Goal: Task Accomplishment & Management: Manage account settings

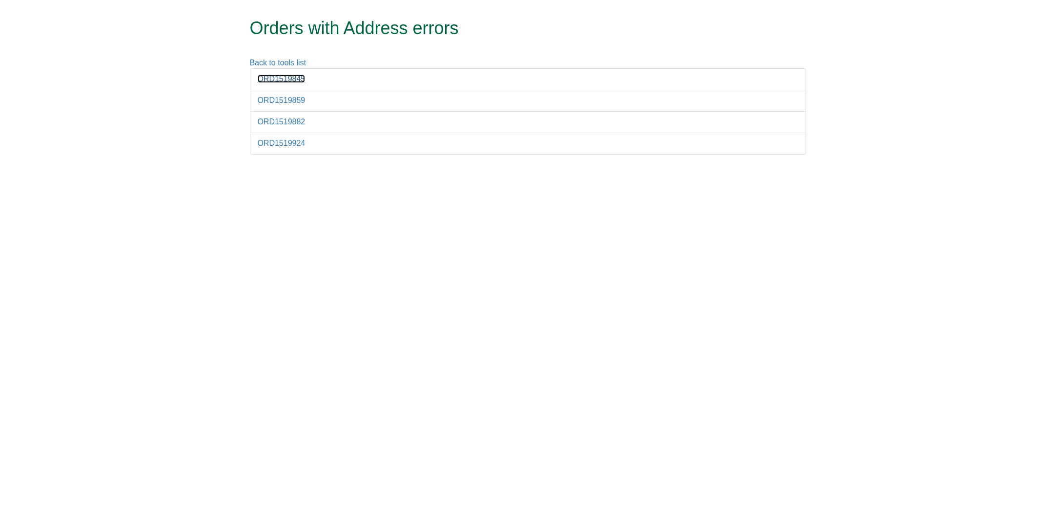
click at [291, 79] on link "ORD1519845" at bounding box center [282, 79] width 48 height 8
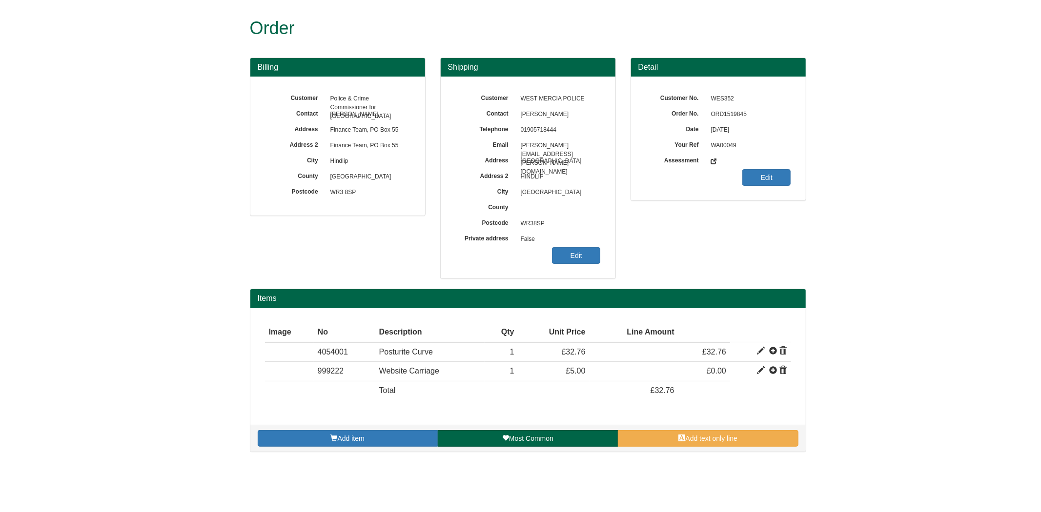
click at [729, 113] on span "ORD1519845" at bounding box center [748, 115] width 85 height 16
copy span "ORD1519845"
click at [590, 258] on link "Edit" at bounding box center [576, 255] width 48 height 17
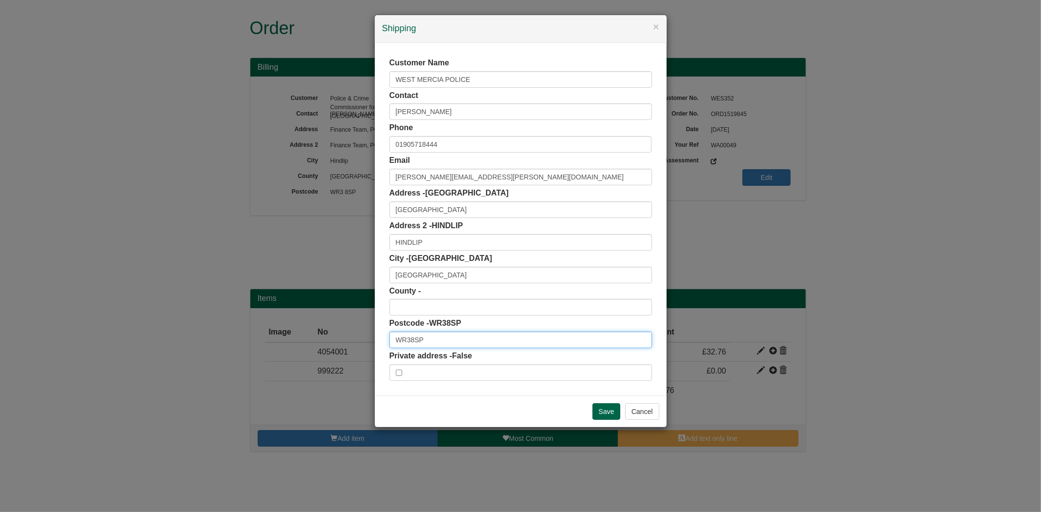
click at [411, 343] on input "WR38SP" at bounding box center [520, 340] width 263 height 17
click at [447, 342] on input "WR3 8SP" at bounding box center [520, 340] width 263 height 17
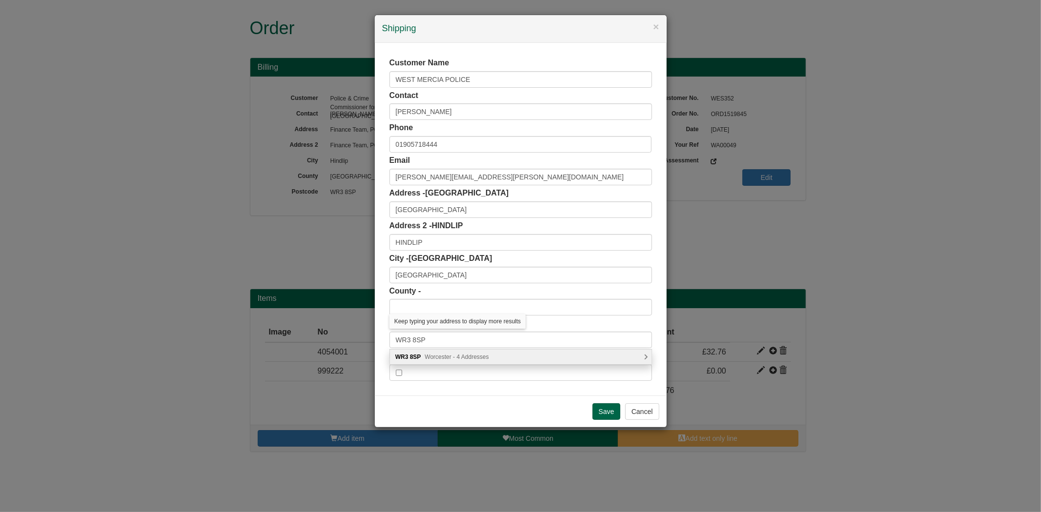
click at [455, 359] on span "Worcester - 4 Addresses" at bounding box center [457, 357] width 64 height 7
type input "WR3 8SP"
click at [455, 360] on div "West Mercia Police, Police Headquarters, Hindlip Hall Hindlip, Worcester, WR3 8…" at bounding box center [541, 357] width 302 height 15
type input "West Mercia Police"
type input "Hindlip Hall, Hindlip"
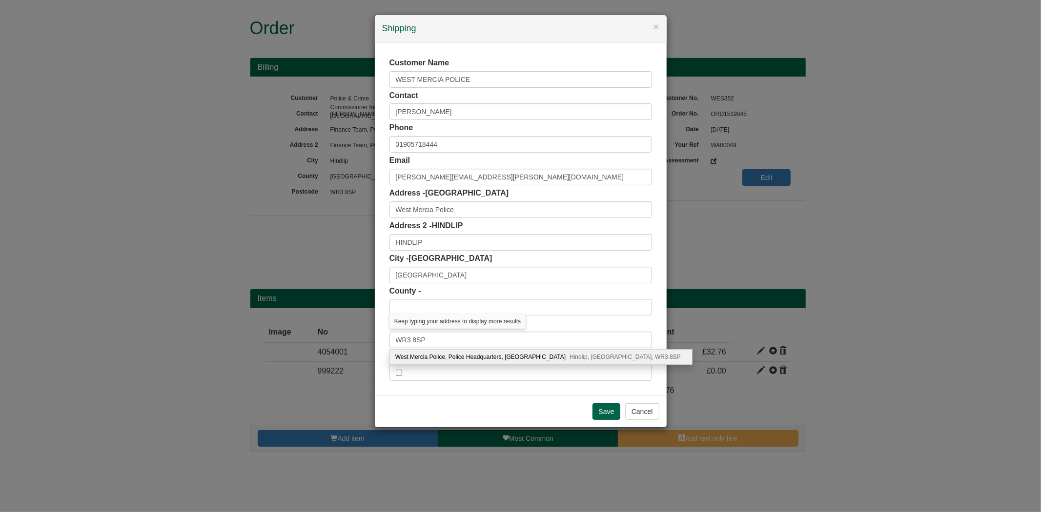
type input "Worcester"
type input "Worcestershire"
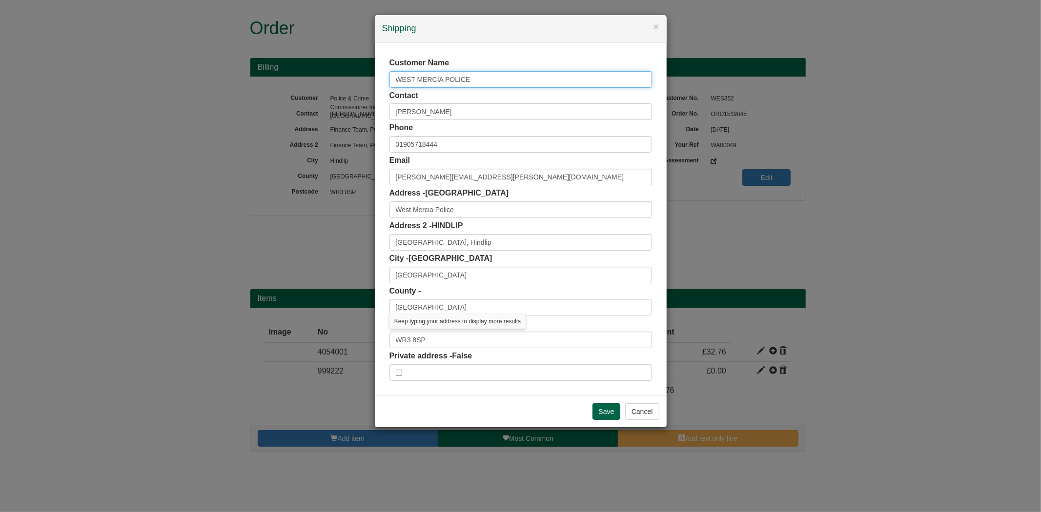
drag, startPoint x: 492, startPoint y: 76, endPoint x: 393, endPoint y: 75, distance: 99.1
click at [393, 75] on input "WEST MERCIA POLICE" at bounding box center [520, 79] width 263 height 17
click at [385, 82] on div "Customer Name Contact Samuel Wharton Phone 01905718444 Email paul.birch@westmer…" at bounding box center [521, 219] width 292 height 353
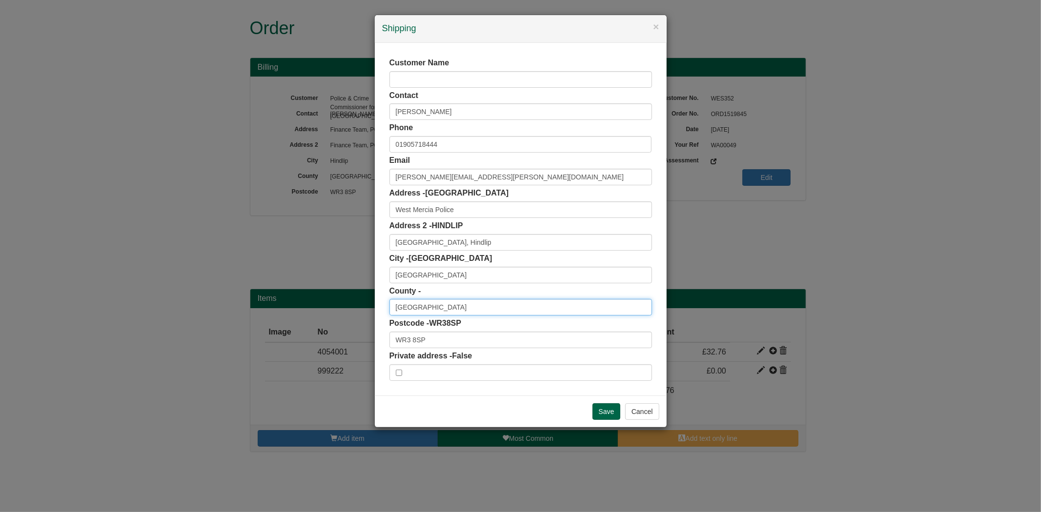
click at [397, 304] on input "Worcestershire" at bounding box center [520, 307] width 263 height 17
click at [606, 409] on input "Save" at bounding box center [607, 412] width 28 height 17
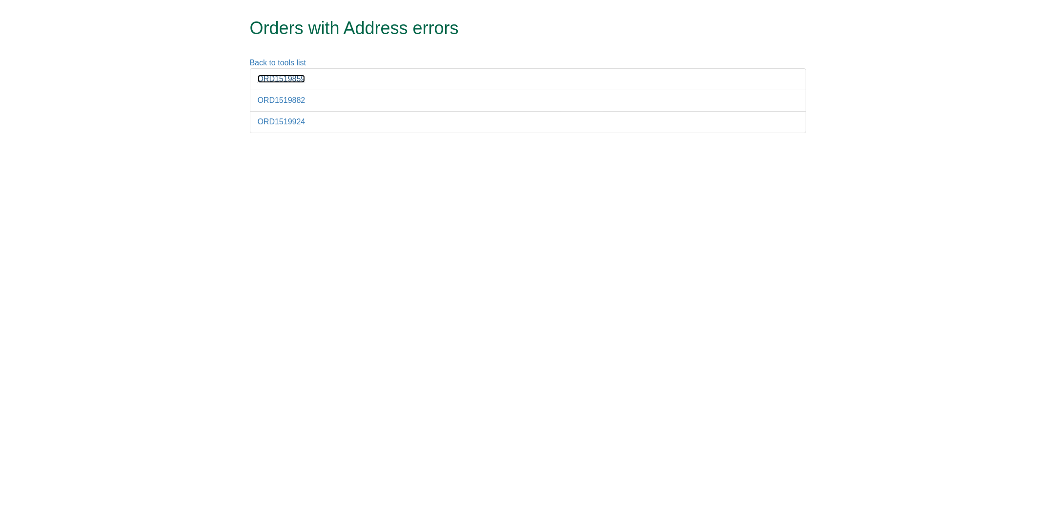
click at [293, 80] on link "ORD1519859" at bounding box center [282, 79] width 48 height 8
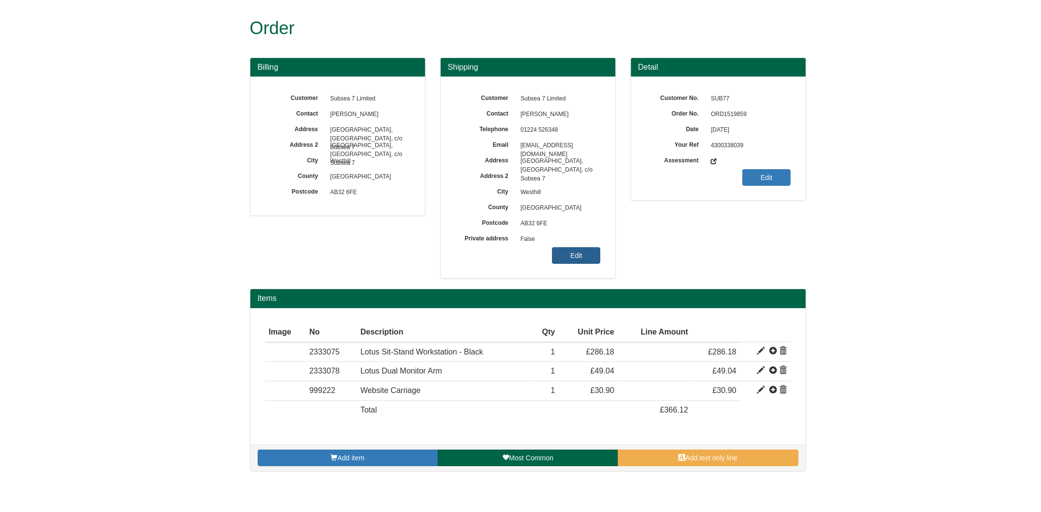
click at [577, 250] on link "Edit" at bounding box center [576, 255] width 48 height 17
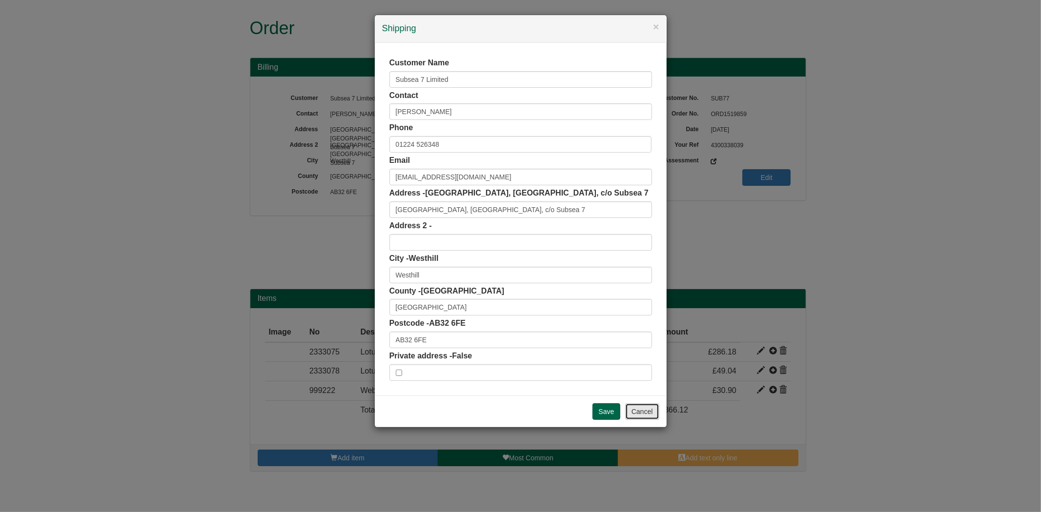
click at [650, 409] on button "Cancel" at bounding box center [642, 412] width 34 height 17
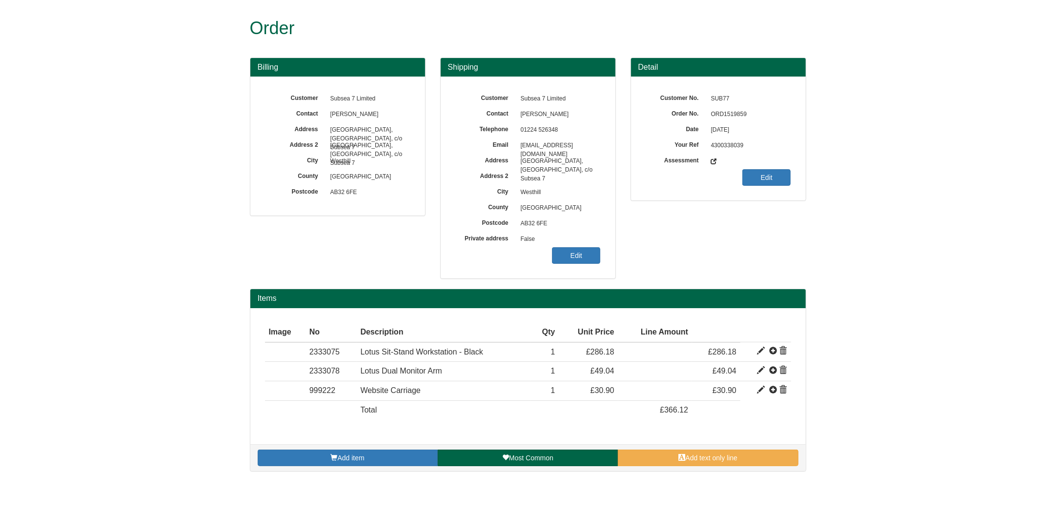
click at [724, 119] on span "ORD1519859" at bounding box center [748, 115] width 85 height 16
click at [724, 118] on span "ORD1519859" at bounding box center [748, 115] width 85 height 16
copy span "ORD1519859"
click at [572, 260] on link "Edit" at bounding box center [576, 255] width 48 height 17
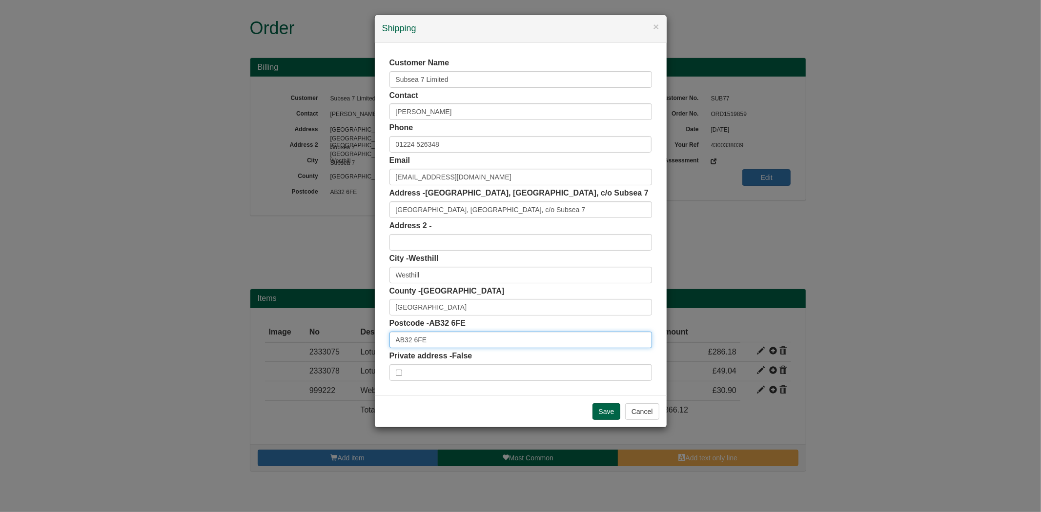
drag, startPoint x: 459, startPoint y: 345, endPoint x: 354, endPoint y: 352, distance: 104.7
click at [354, 352] on div "× Shipping Customer Name Subsea 7 Limited Contact Arianne Paiaya Phone 01224 52…" at bounding box center [520, 256] width 1041 height 512
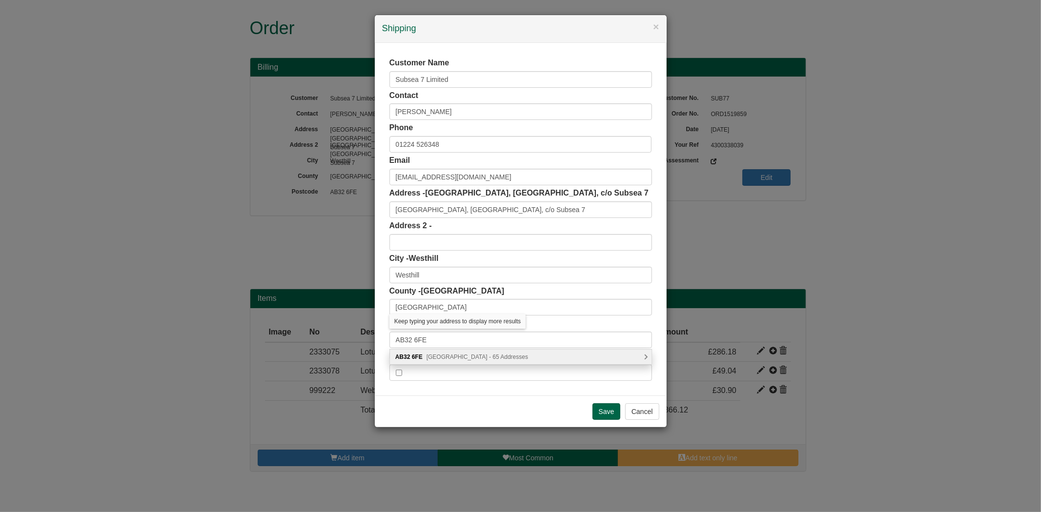
click at [416, 357] on b "6FE" at bounding box center [417, 357] width 11 height 7
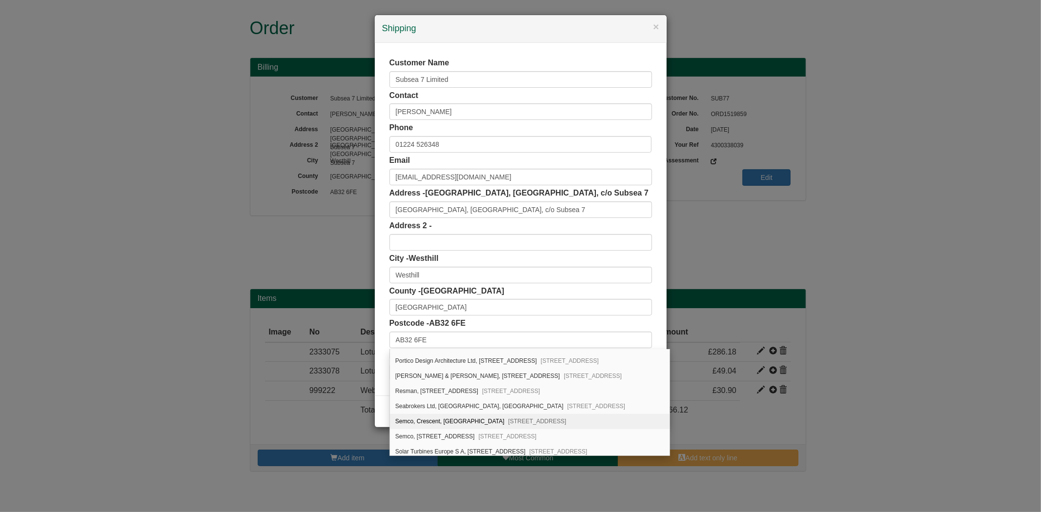
scroll to position [867, 0]
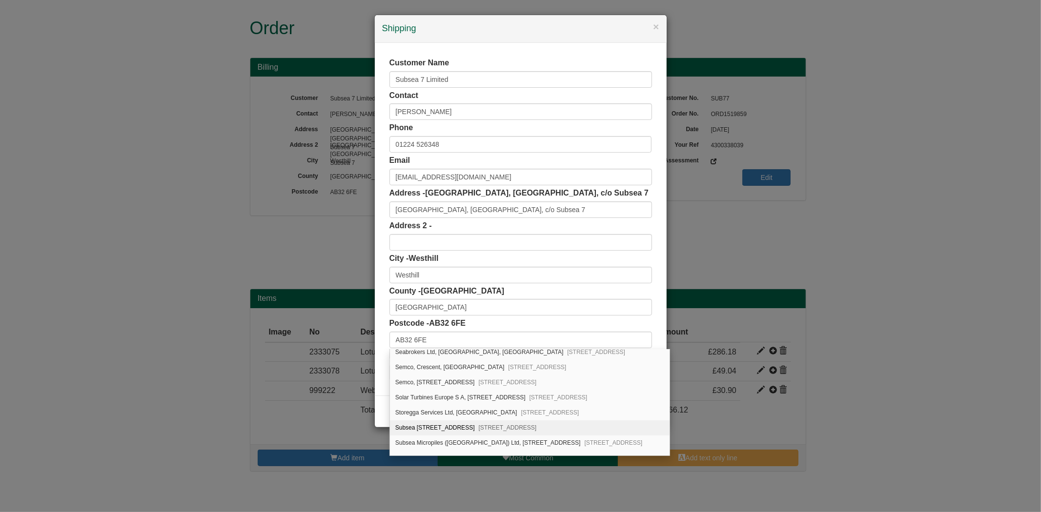
click at [479, 431] on span "Arnhall Business Park, Westhill, AB32 6FE" at bounding box center [508, 428] width 58 height 7
type input "Subsea 7"
type input "Prospect Road, Arnhall Business Park"
type input "Aberdeenshire"
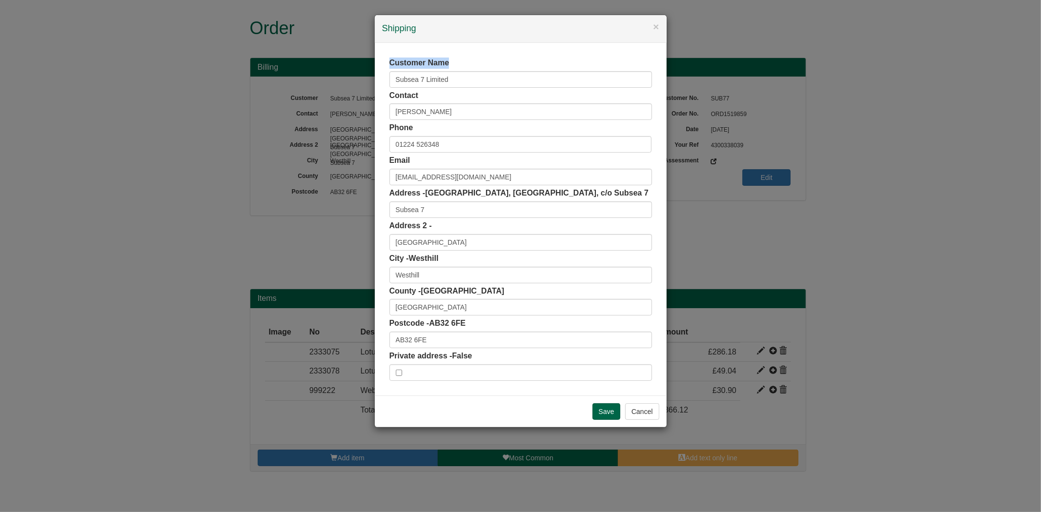
drag, startPoint x: 486, startPoint y: 67, endPoint x: 477, endPoint y: 69, distance: 9.5
click at [313, 70] on div "× Shipping Customer Name Subsea 7 Limited Contact Arianne Paiaya Phone 01224 52…" at bounding box center [520, 256] width 1041 height 512
drag, startPoint x: 455, startPoint y: 82, endPoint x: 310, endPoint y: 87, distance: 145.5
click at [310, 87] on div "× Shipping Customer Name Subsea 7 Limited Contact Arianne Paiaya Phone 01224 52…" at bounding box center [520, 256] width 1041 height 512
drag, startPoint x: 514, startPoint y: 191, endPoint x: 564, endPoint y: 198, distance: 49.8
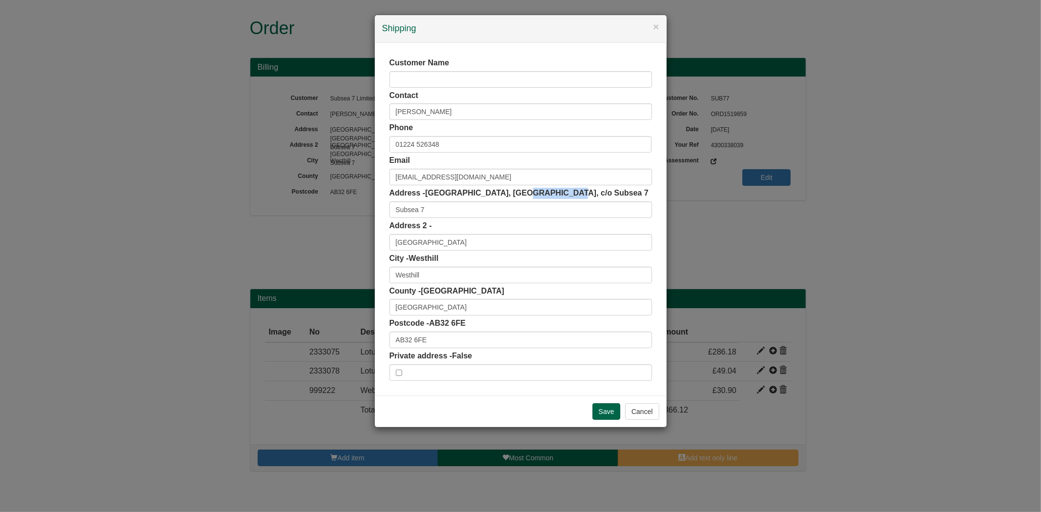
click at [564, 198] on label "Address - Arnhall Business Park, East Campus, c/o Subsea 7" at bounding box center [518, 193] width 259 height 11
copy span "East Campus"
click at [598, 408] on input "Save" at bounding box center [607, 412] width 28 height 17
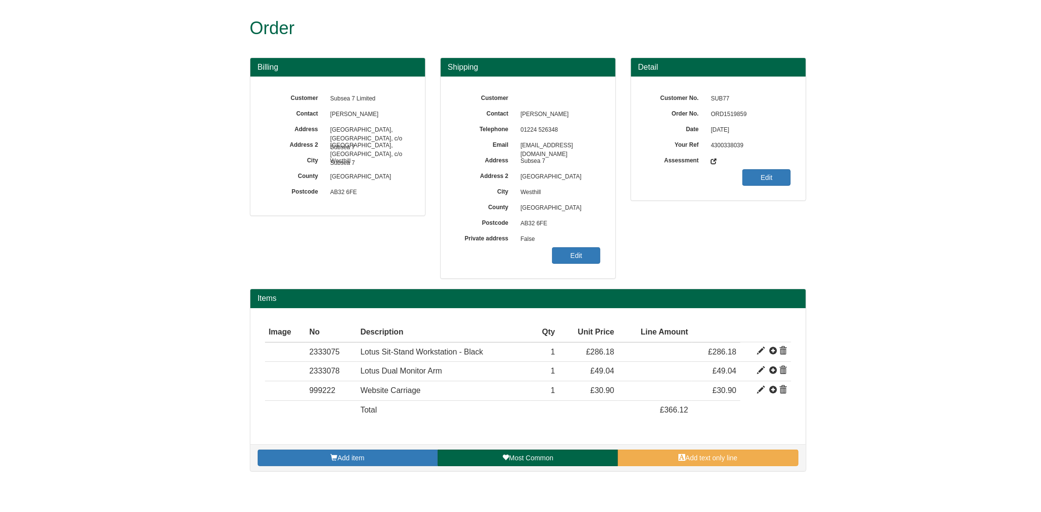
click at [729, 113] on span "ORD1519859" at bounding box center [748, 115] width 85 height 16
copy span "ORD1519859"
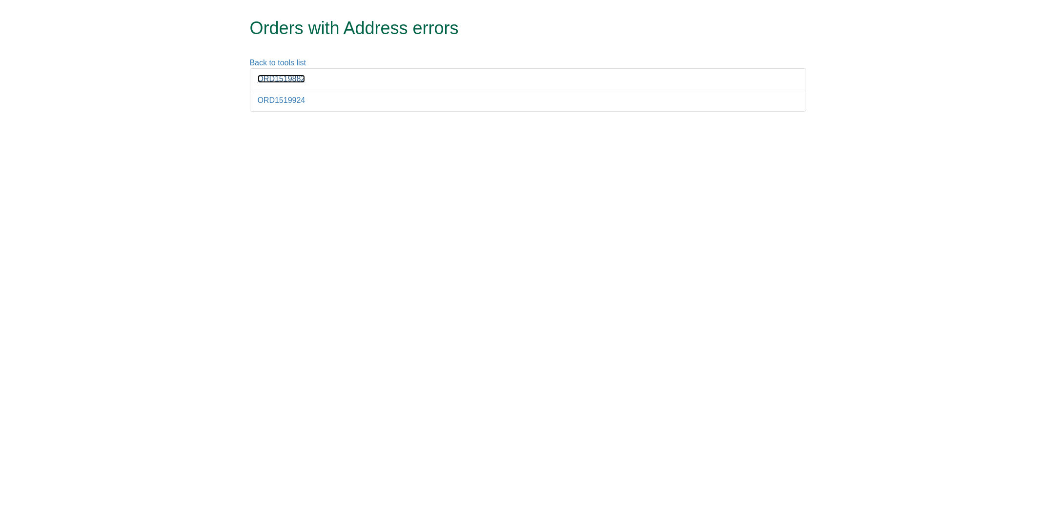
click at [285, 83] on link "ORD1519882" at bounding box center [282, 79] width 48 height 8
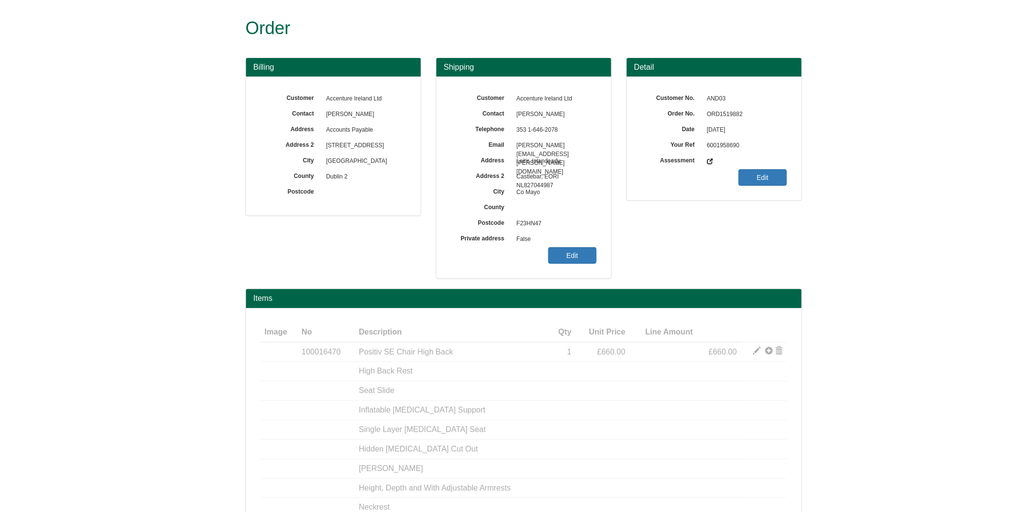
click at [728, 120] on span "ORD1519882" at bounding box center [744, 115] width 85 height 16
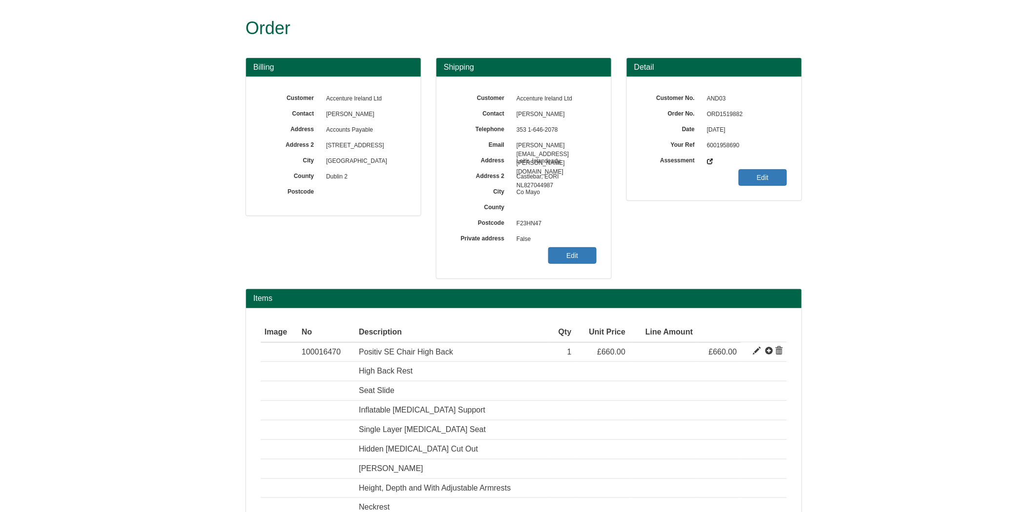
click at [726, 114] on span "ORD1519882" at bounding box center [744, 115] width 85 height 16
copy span "ORD1519882"
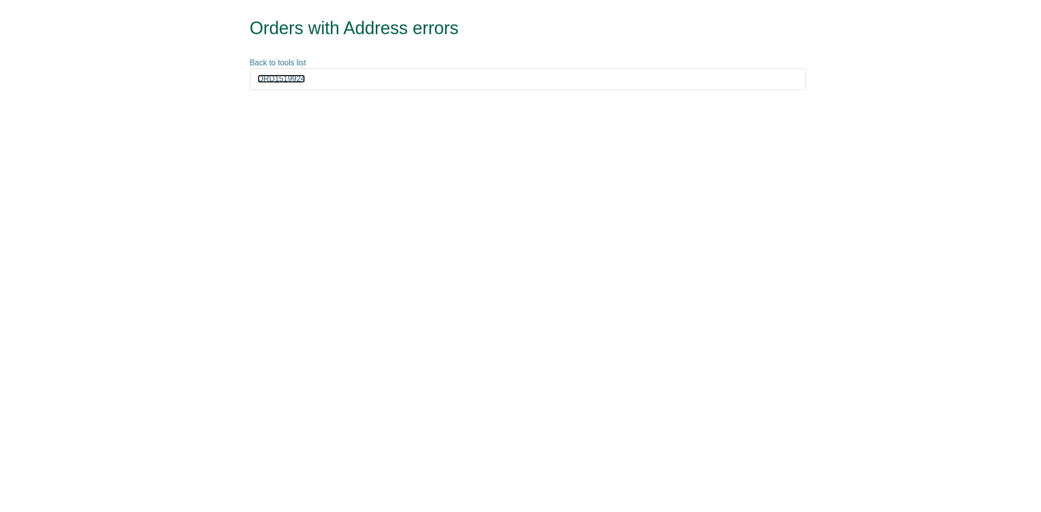
drag, startPoint x: 293, startPoint y: 78, endPoint x: 287, endPoint y: 79, distance: 6.9
click at [287, 79] on link "ORD1519924" at bounding box center [282, 79] width 48 height 8
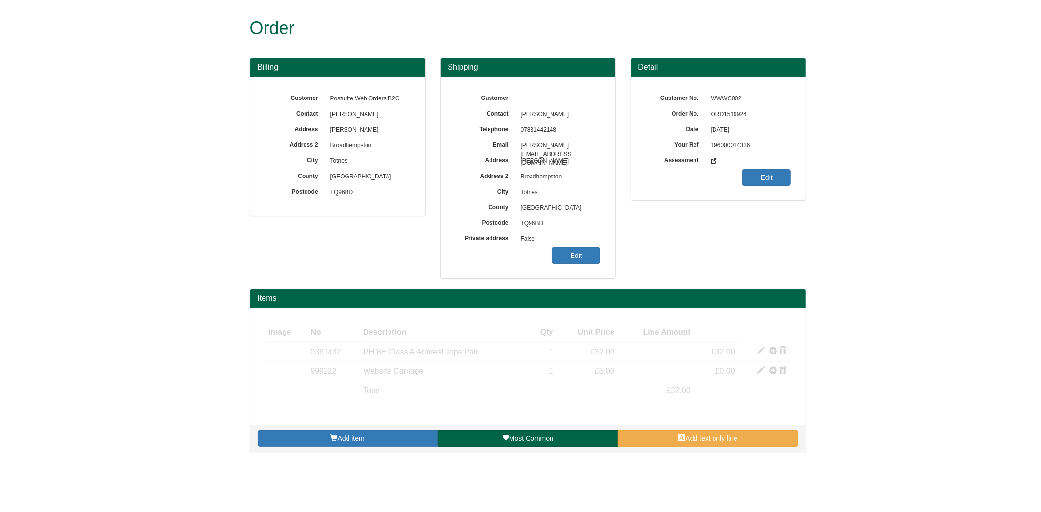
click at [724, 111] on span "ORD1519924" at bounding box center [748, 115] width 85 height 16
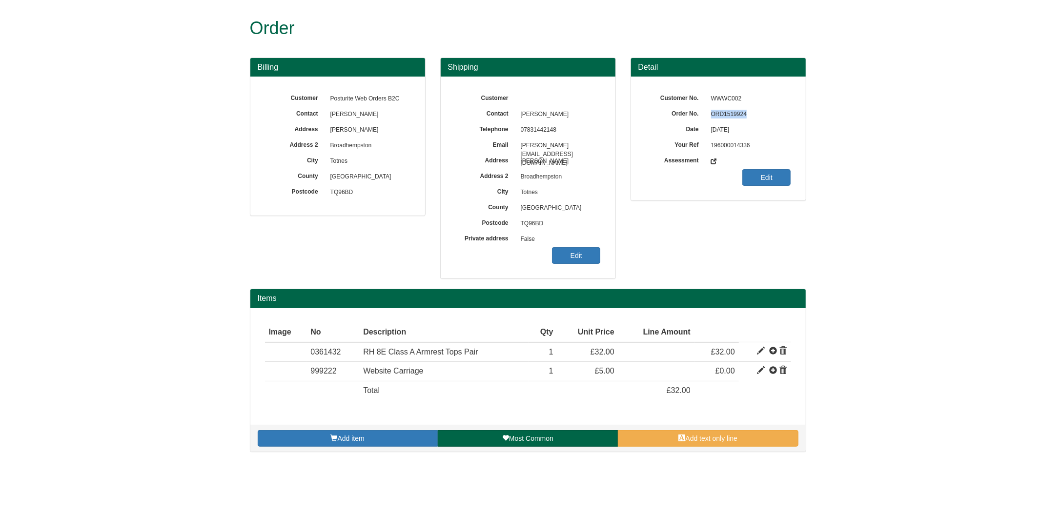
copy span "ORD1519924"
click at [572, 249] on link "Edit" at bounding box center [576, 255] width 48 height 17
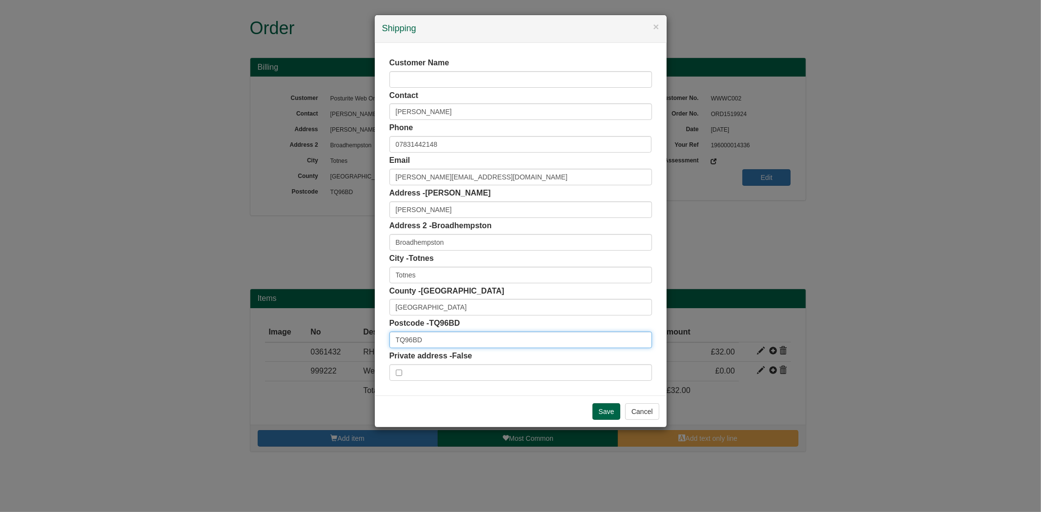
drag, startPoint x: 353, startPoint y: 340, endPoint x: 298, endPoint y: 340, distance: 55.2
click at [298, 340] on div "× Shipping Customer Name Contact Roger Acton Phone 07831442148 Email Roger.acto…" at bounding box center [520, 256] width 1041 height 512
paste input "text"
click at [409, 339] on input "TQ96BD" at bounding box center [520, 340] width 263 height 17
type input "TQ9 6BD"
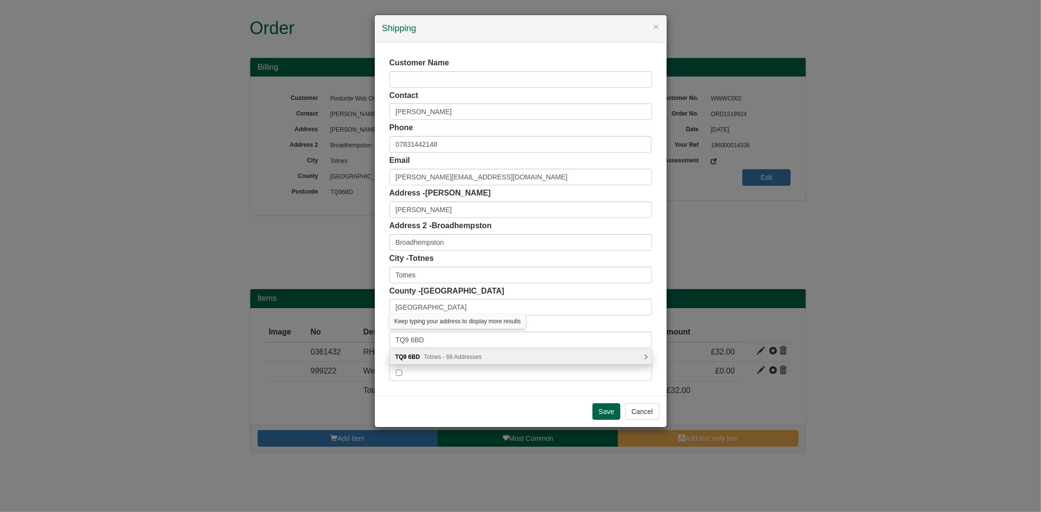
click at [430, 354] on span "Totnes - 68 Addresses" at bounding box center [453, 357] width 58 height 7
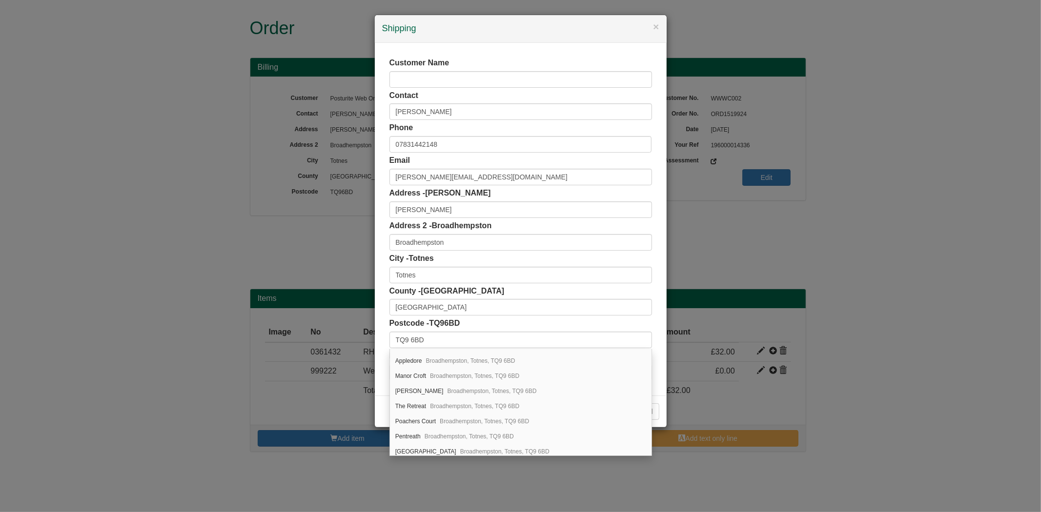
scroll to position [759, 0]
click at [447, 389] on span "Broadhempston, Totnes, TQ9 6BD" at bounding box center [491, 385] width 89 height 7
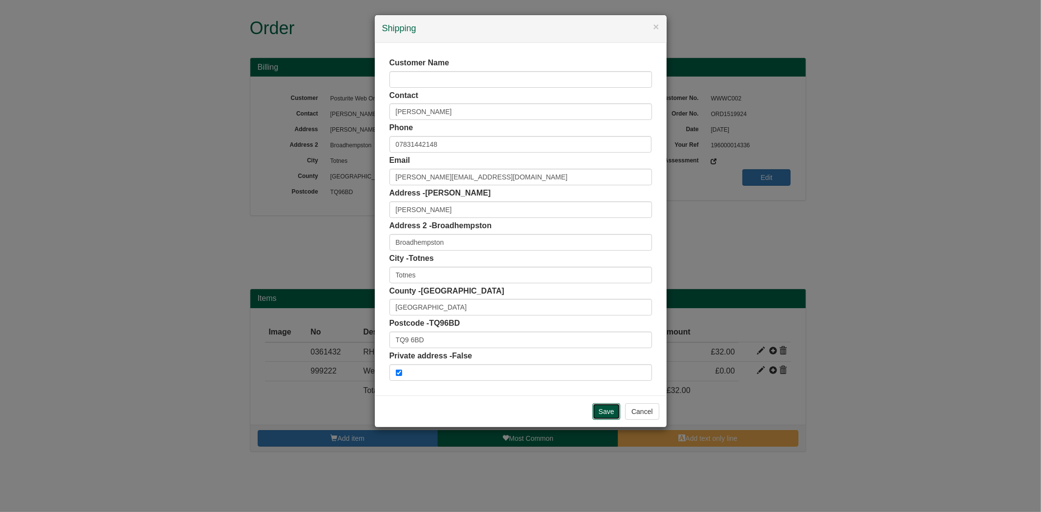
click at [598, 412] on input "Save" at bounding box center [607, 412] width 28 height 17
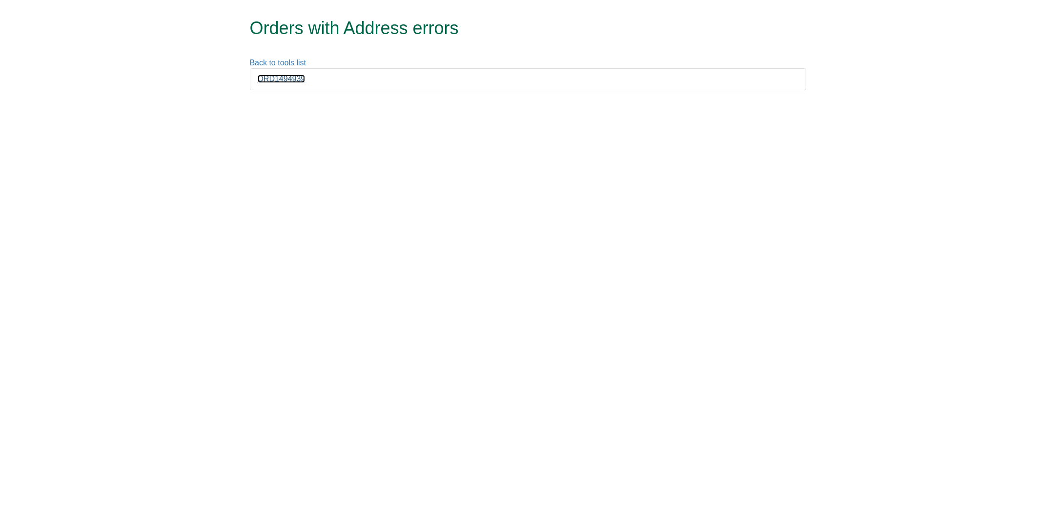
click at [300, 82] on link "ORD1494939" at bounding box center [282, 79] width 48 height 8
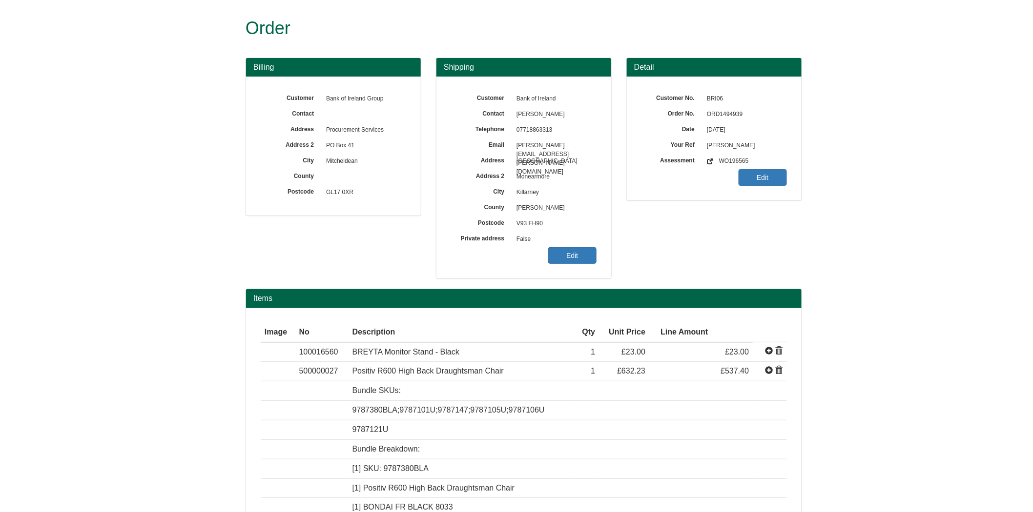
click at [720, 112] on span "ORD1494939" at bounding box center [744, 115] width 85 height 16
copy span "ORD1494939"
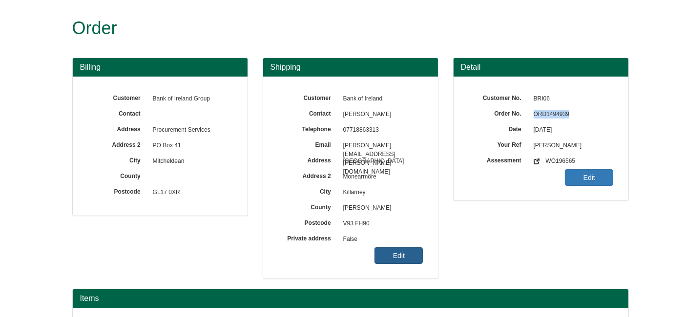
click at [386, 253] on link "Edit" at bounding box center [398, 255] width 48 height 17
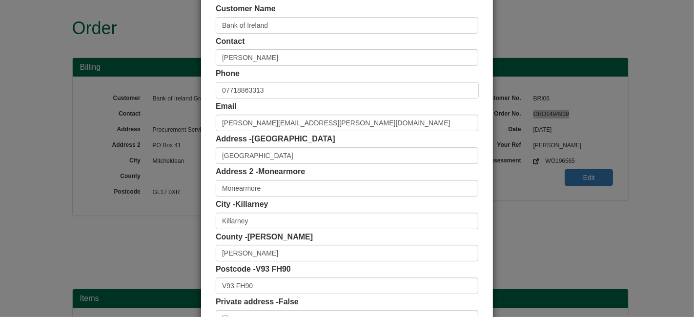
scroll to position [108, 0]
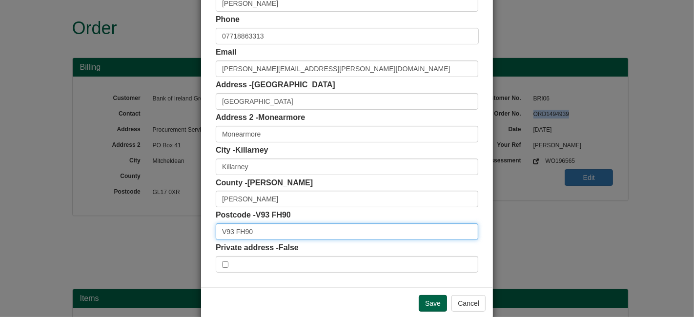
click at [260, 229] on input "V93 FH90" at bounding box center [347, 232] width 263 height 17
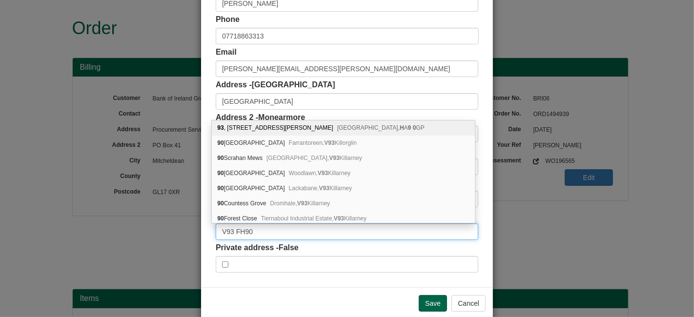
click at [262, 230] on input "V93 FH90" at bounding box center [347, 232] width 263 height 17
click at [202, 227] on div "Customer Name Bank of Ireland Contact Mary O'Leary Phone 07718863313 Email Mary…" at bounding box center [347, 111] width 292 height 353
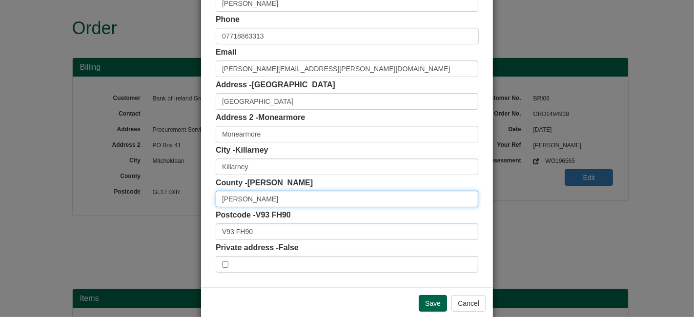
click at [216, 194] on input "Kerry" at bounding box center [347, 199] width 263 height 17
type input "Co. Kerry"
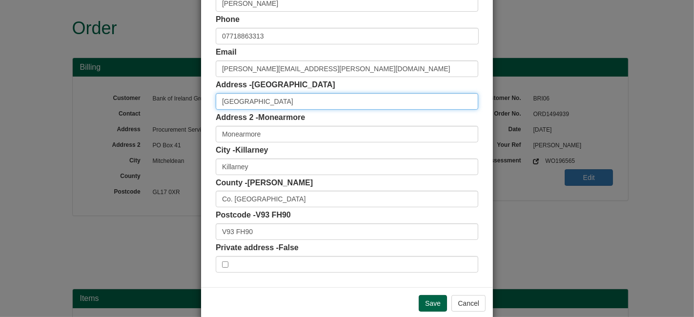
drag, startPoint x: 274, startPoint y: 105, endPoint x: 129, endPoint y: 125, distance: 146.9
click at [129, 125] on div "× Shipping Customer Name Bank of Ireland Contact Mary O'Leary Phone 07718863313…" at bounding box center [347, 158] width 694 height 317
paste input "BANK OF IRELAND"
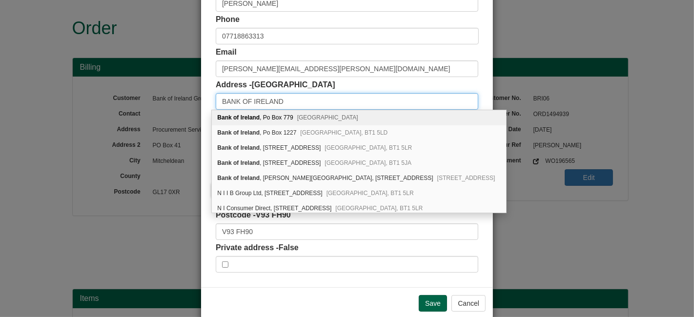
type input "BANK OF IRELAND"
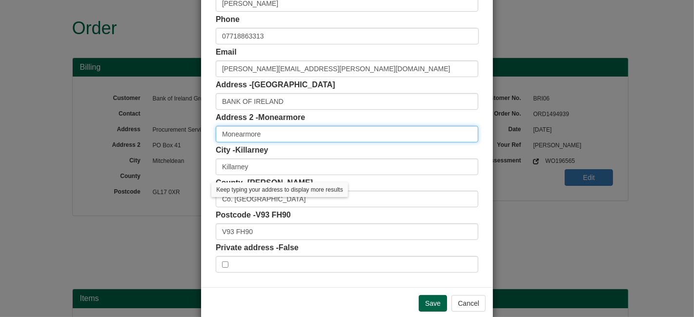
drag, startPoint x: 274, startPoint y: 133, endPoint x: 156, endPoint y: 144, distance: 118.2
click at [156, 144] on div "× Shipping Customer Name Bank of Ireland Contact Mary O'Leary Phone 07718863313…" at bounding box center [347, 158] width 694 height 317
paste input "NEW STREET"
type input "NEW STREET"
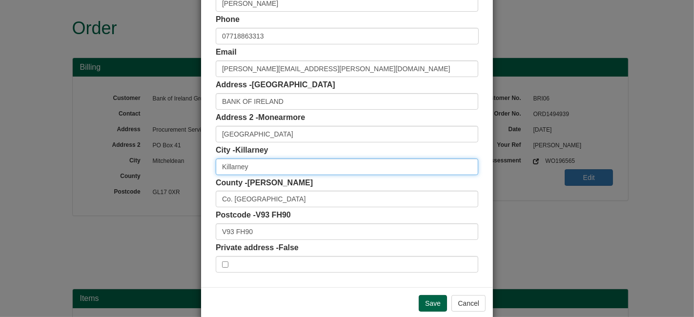
drag, startPoint x: 265, startPoint y: 169, endPoint x: 144, endPoint y: 169, distance: 120.1
click at [144, 169] on div "× Shipping Customer Name Bank of Ireland Contact Mary O'Leary Phone 07718863313…" at bounding box center [347, 158] width 694 height 317
paste input "ILLARNEY"
type input "KILLARNEY"
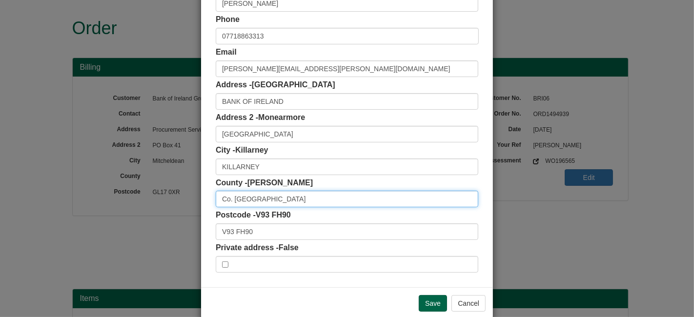
drag, startPoint x: 262, startPoint y: 198, endPoint x: 188, endPoint y: 184, distance: 75.1
click at [185, 199] on div "× Shipping Customer Name Bank of Ireland Contact Mary O'Leary Phone 07718863313…" at bounding box center [347, 158] width 694 height 317
paste input "O. KERRY"
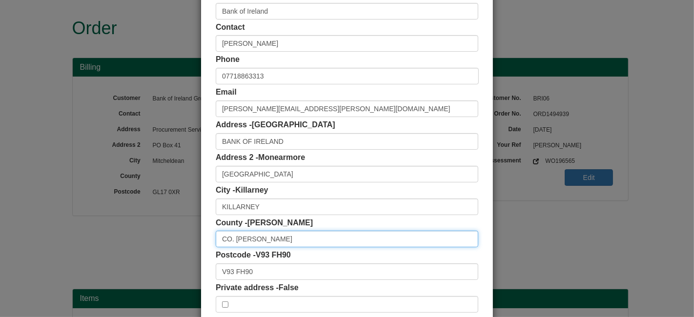
scroll to position [54, 0]
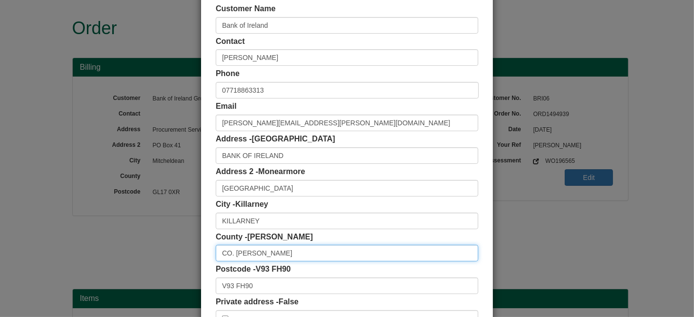
type input "CO. KERRY"
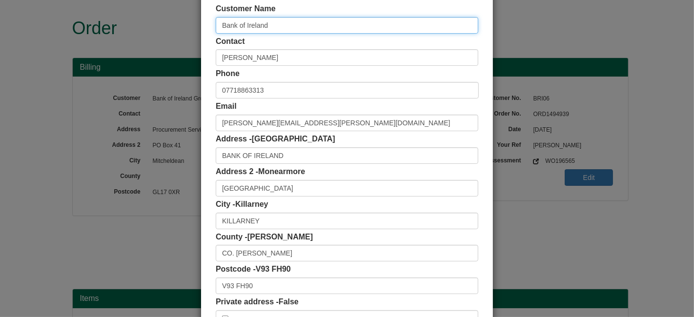
drag, startPoint x: 225, startPoint y: 31, endPoint x: 147, endPoint y: 38, distance: 78.4
click at [149, 42] on div "× Shipping Customer Name Bank of Ireland Contact Mary O'Leary Phone 07718863313…" at bounding box center [347, 158] width 694 height 317
click input "Add" at bounding box center [0, 0] width 0 height 0
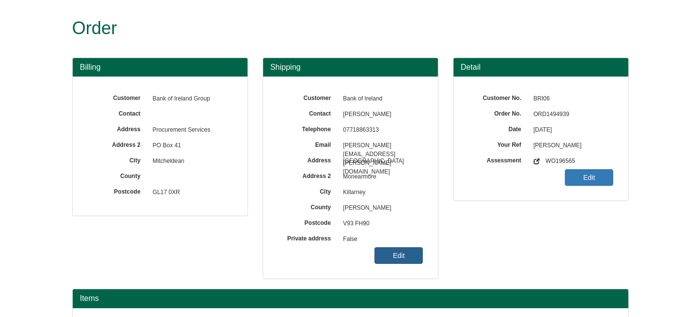
click at [404, 249] on link "Edit" at bounding box center [398, 255] width 48 height 17
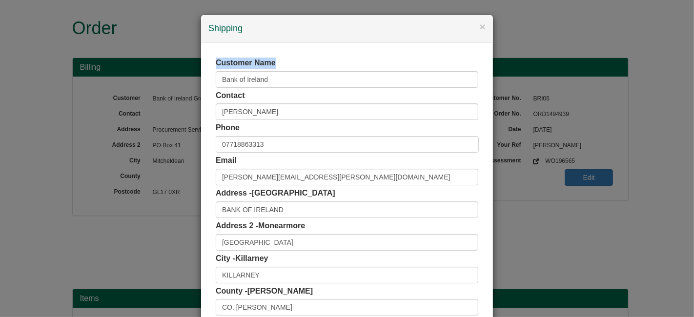
drag, startPoint x: 280, startPoint y: 63, endPoint x: 235, endPoint y: 76, distance: 46.7
click at [235, 76] on div "Customer Name Bank of Ireland" at bounding box center [347, 73] width 263 height 30
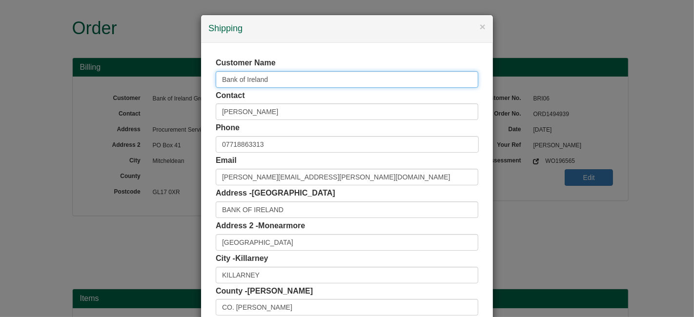
drag, startPoint x: 298, startPoint y: 80, endPoint x: 178, endPoint y: 86, distance: 119.7
click at [178, 86] on div "× Shipping Customer Name Bank of Ireland Contact [PERSON_NAME] Phone [PHONE_NUM…" at bounding box center [347, 158] width 694 height 317
type input "="
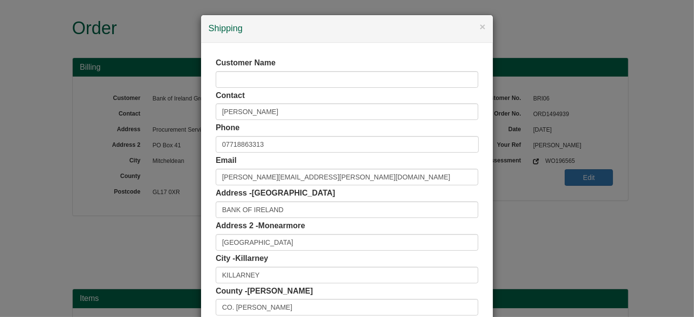
click at [201, 63] on div "Customer Name Contact [PERSON_NAME] Phone [PHONE_NUMBER] Email [PERSON_NAME][EM…" at bounding box center [347, 219] width 292 height 353
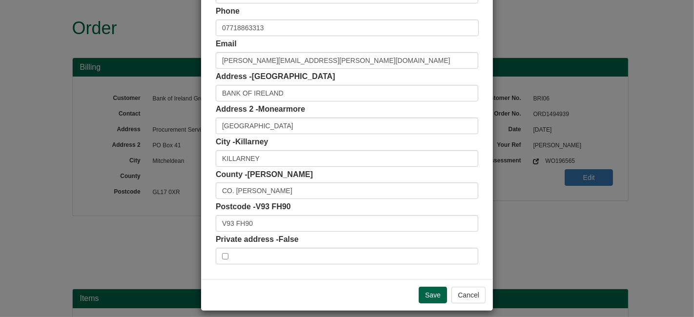
scroll to position [124, 0]
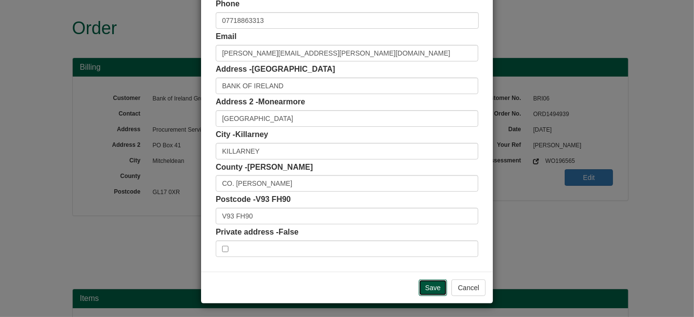
click at [435, 285] on input "Save" at bounding box center [433, 288] width 28 height 17
